Goal: Information Seeking & Learning: Learn about a topic

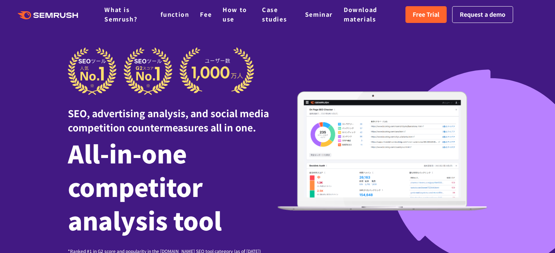
drag, startPoint x: 429, startPoint y: 34, endPoint x: 534, endPoint y: 51, distance: 106.8
click at [534, 51] on div at bounding box center [277, 231] width 555 height 463
click at [420, 14] on font "Free Trial" at bounding box center [425, 14] width 27 height 9
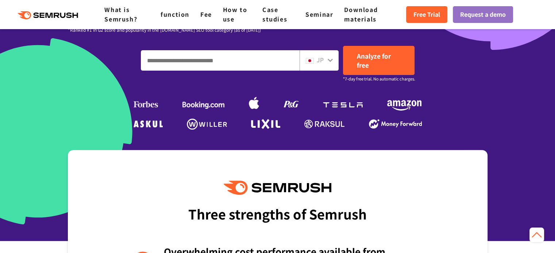
scroll to position [224, 0]
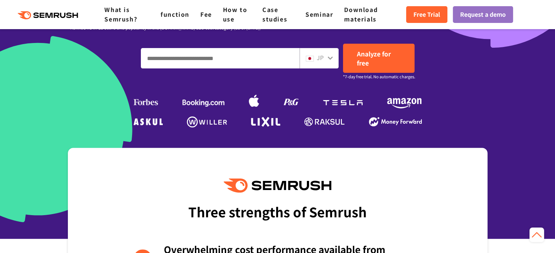
click at [241, 55] on input "Enter a domain, keyword or URL" at bounding box center [220, 59] width 158 height 20
click at [330, 59] on icon at bounding box center [330, 58] width 6 height 6
click at [330, 57] on icon at bounding box center [330, 58] width 6 height 6
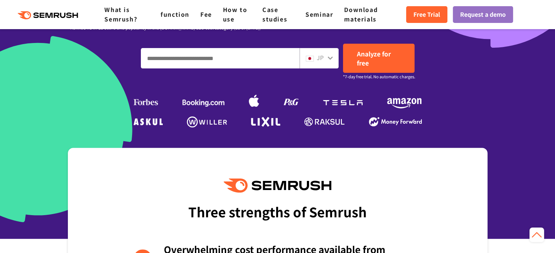
click at [330, 57] on icon at bounding box center [330, 58] width 6 height 6
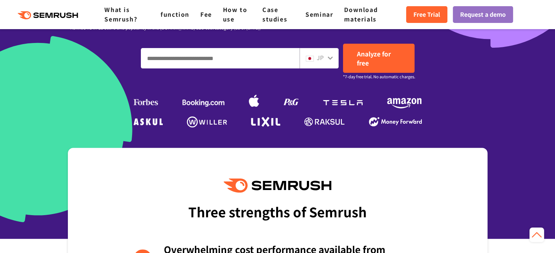
click at [330, 57] on icon at bounding box center [330, 58] width 6 height 6
click at [223, 58] on input "Enter a domain, keyword or URL" at bounding box center [220, 59] width 158 height 20
click at [331, 61] on icon at bounding box center [330, 58] width 6 height 6
click at [306, 59] on img at bounding box center [310, 59] width 8 height 6
click at [322, 58] on font "JP" at bounding box center [320, 57] width 7 height 9
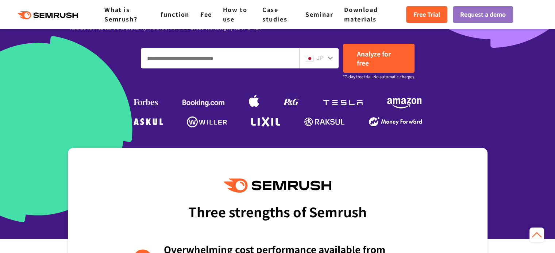
click at [322, 58] on font "JP" at bounding box center [320, 57] width 7 height 9
drag, startPoint x: 322, startPoint y: 58, endPoint x: 245, endPoint y: 57, distance: 77.0
click at [245, 57] on div "JP" at bounding box center [240, 58] width 198 height 20
click at [245, 57] on input "Enter a domain, keyword or URL" at bounding box center [220, 59] width 158 height 20
click at [191, 57] on input "Enter a domain, keyword or URL" at bounding box center [220, 59] width 158 height 20
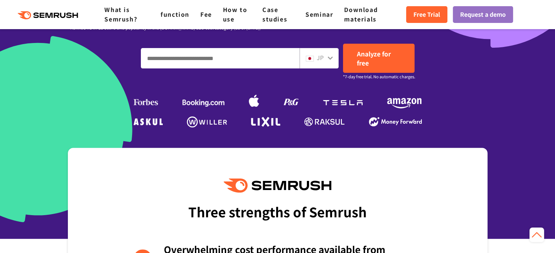
paste input "**********"
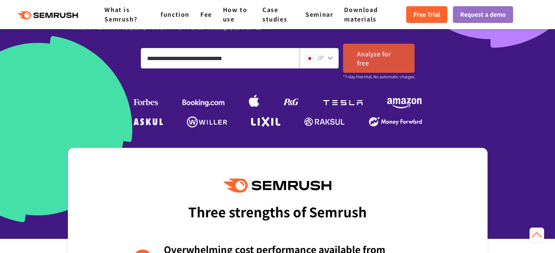
type input "**********"
click at [368, 60] on font "Analyze for free" at bounding box center [374, 58] width 34 height 18
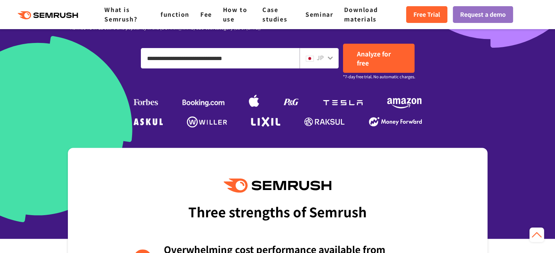
click at [253, 64] on input "**********" at bounding box center [220, 59] width 158 height 20
click at [326, 57] on div "JP" at bounding box center [317, 57] width 23 height 9
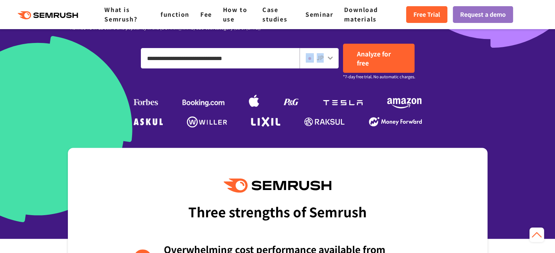
click at [326, 57] on div "JP" at bounding box center [317, 57] width 23 height 9
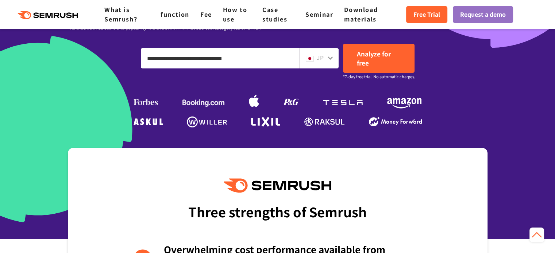
click at [507, 77] on div at bounding box center [277, 7] width 555 height 463
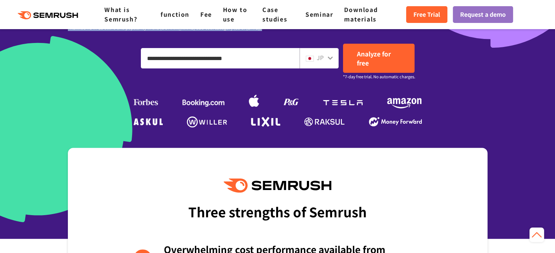
drag, startPoint x: 523, startPoint y: 62, endPoint x: 490, endPoint y: -17, distance: 85.8
click at [525, 42] on div at bounding box center [277, 7] width 555 height 463
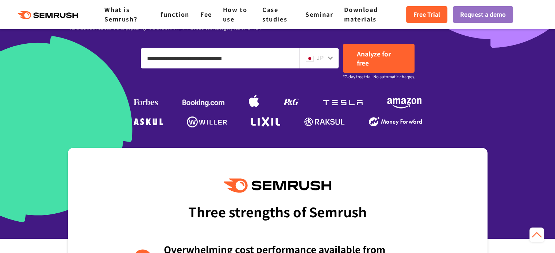
click at [330, 59] on icon at bounding box center [329, 58] width 5 height 3
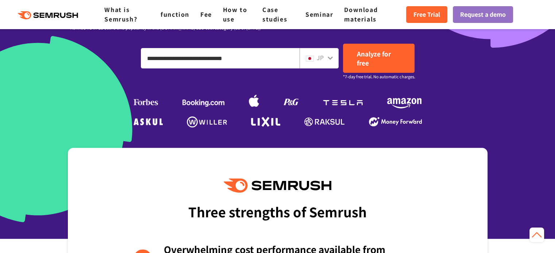
click at [330, 59] on icon at bounding box center [329, 58] width 5 height 3
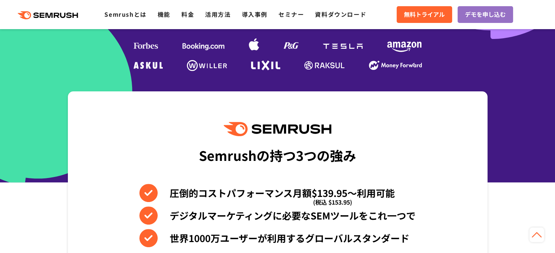
scroll to position [232, 0]
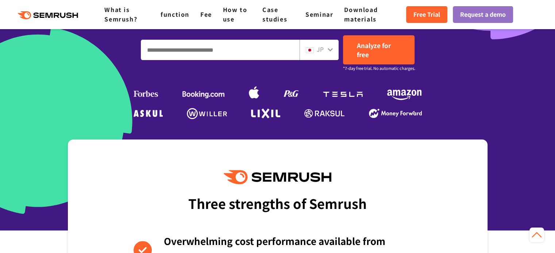
click at [331, 49] on icon at bounding box center [329, 49] width 5 height 3
click at [324, 48] on div "JP" at bounding box center [317, 49] width 23 height 9
click at [313, 48] on img at bounding box center [310, 50] width 8 height 6
